Goal: Information Seeking & Learning: Find specific page/section

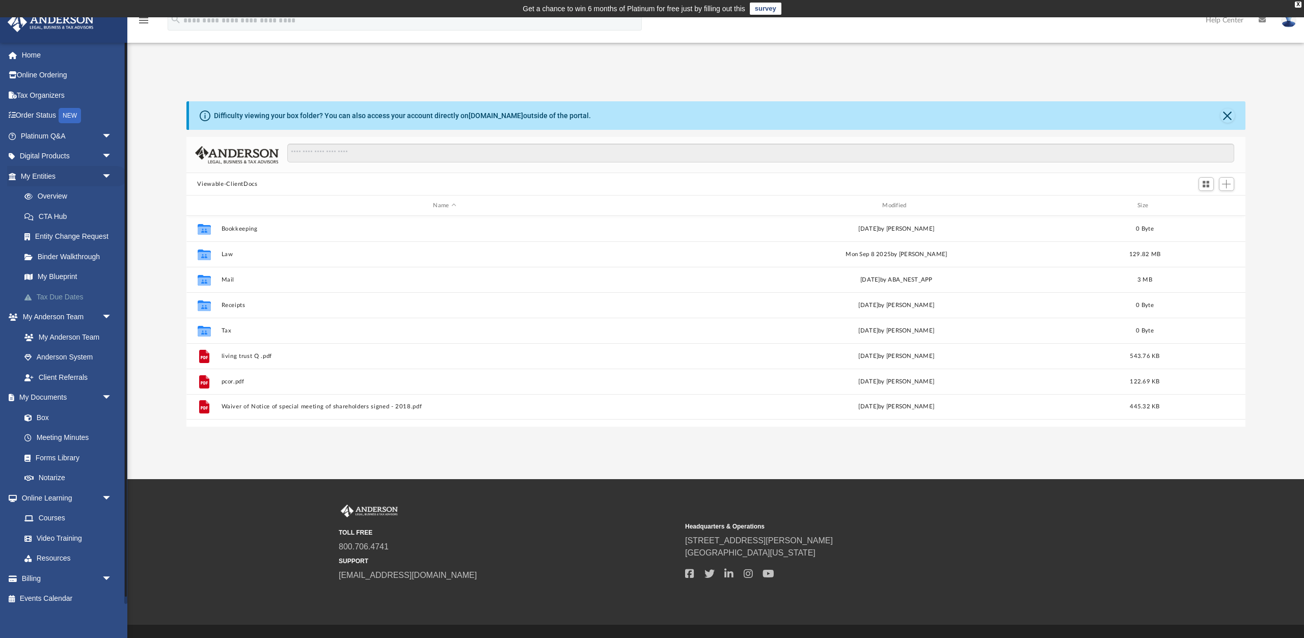
scroll to position [231, 1058]
click at [75, 132] on link "Platinum Q&A arrow_drop_down" at bounding box center [67, 136] width 120 height 20
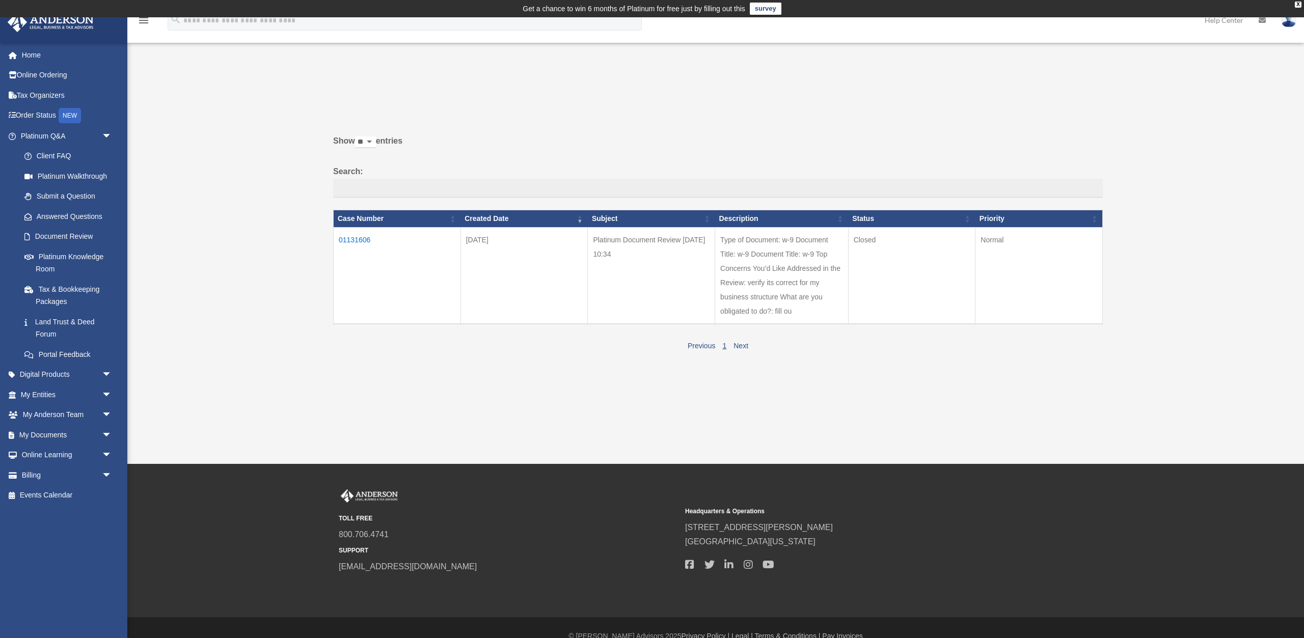
click at [370, 238] on td "01131606" at bounding box center [397, 276] width 127 height 97
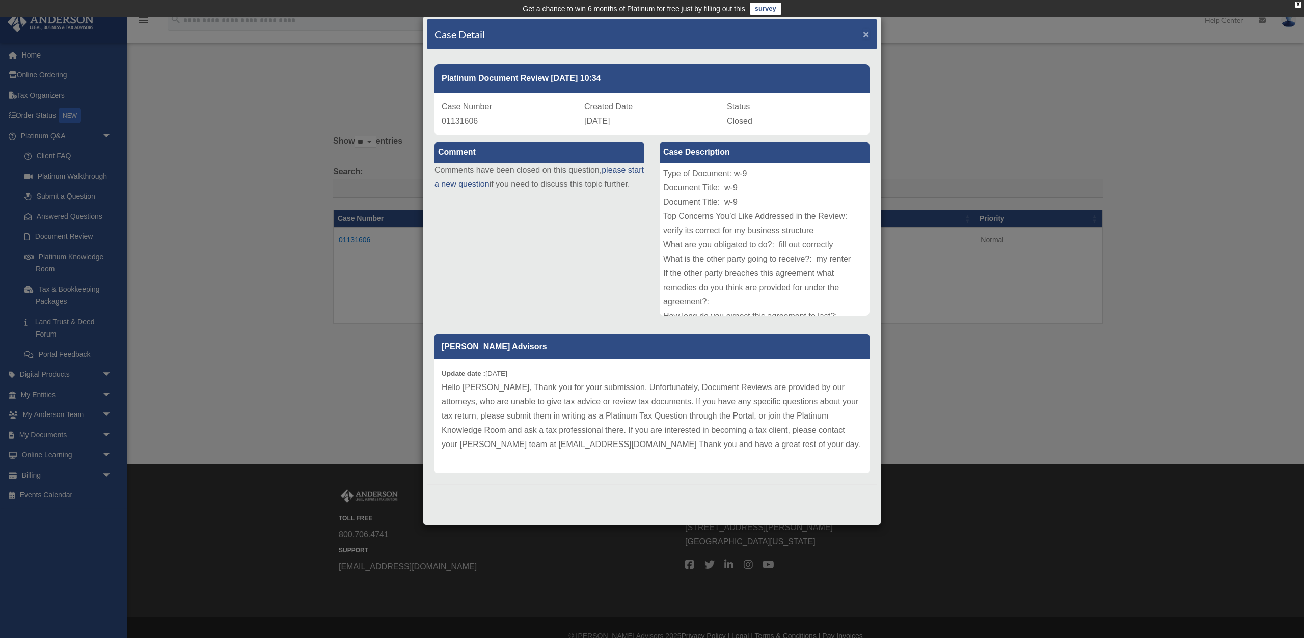
click at [864, 31] on span "×" at bounding box center [866, 34] width 7 height 12
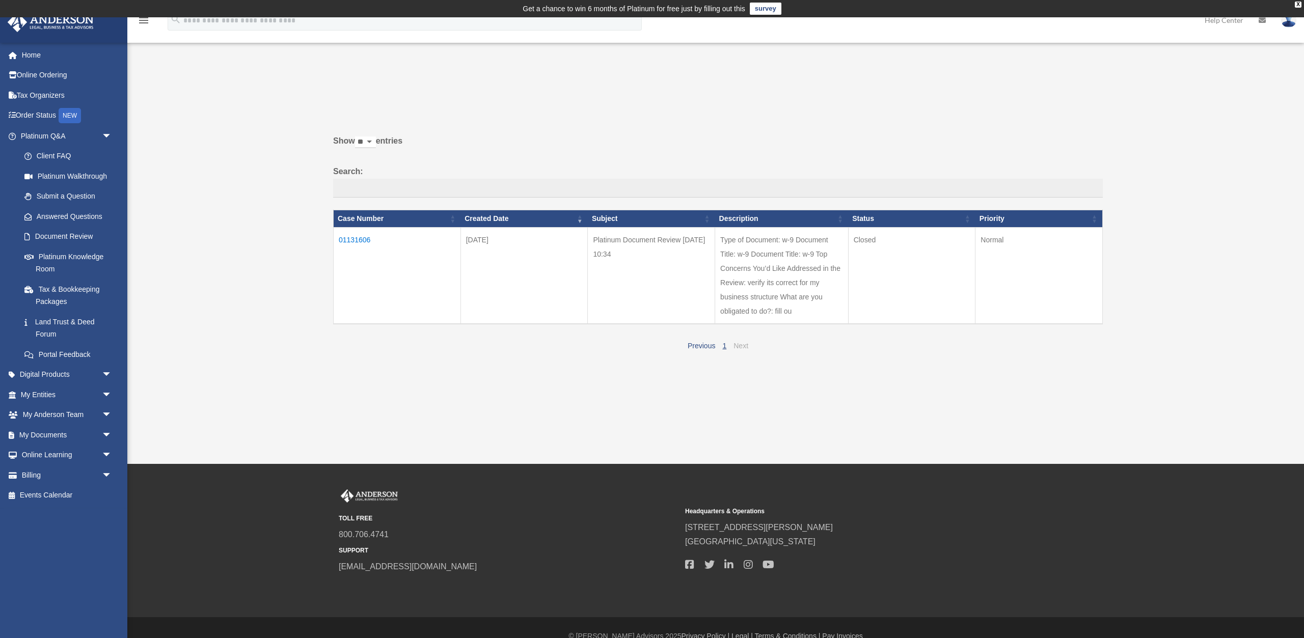
click at [741, 343] on link "Next" at bounding box center [740, 346] width 15 height 8
click at [362, 240] on td "01131606" at bounding box center [397, 276] width 127 height 97
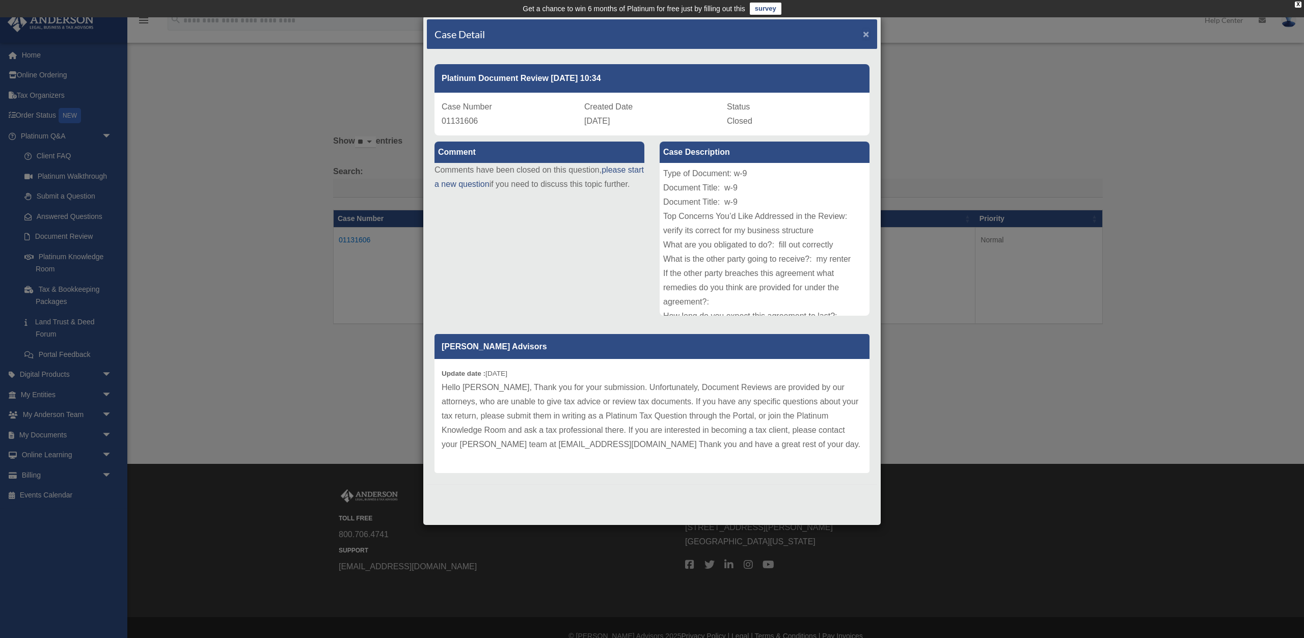
click at [866, 31] on span "×" at bounding box center [866, 34] width 7 height 12
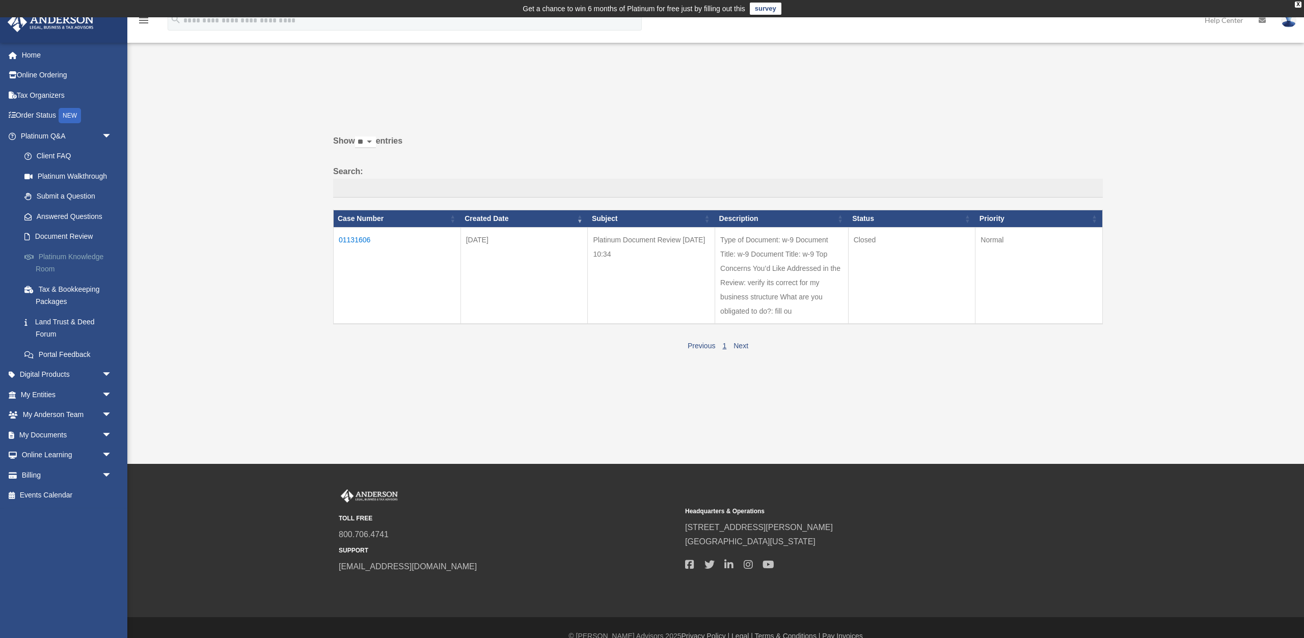
click at [82, 257] on link "Platinum Knowledge Room" at bounding box center [70, 262] width 113 height 33
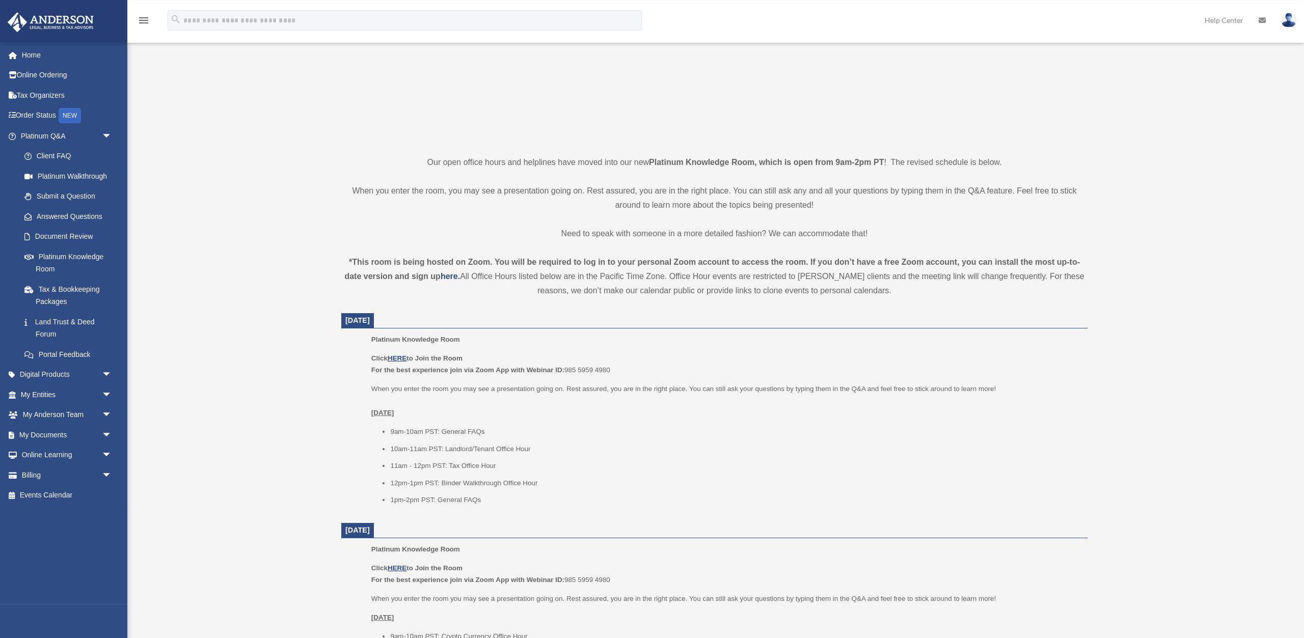
scroll to position [172, 0]
click at [395, 353] on u "HERE" at bounding box center [397, 356] width 19 height 8
click at [39, 48] on link "Home" at bounding box center [67, 55] width 120 height 20
